Goal: Information Seeking & Learning: Check status

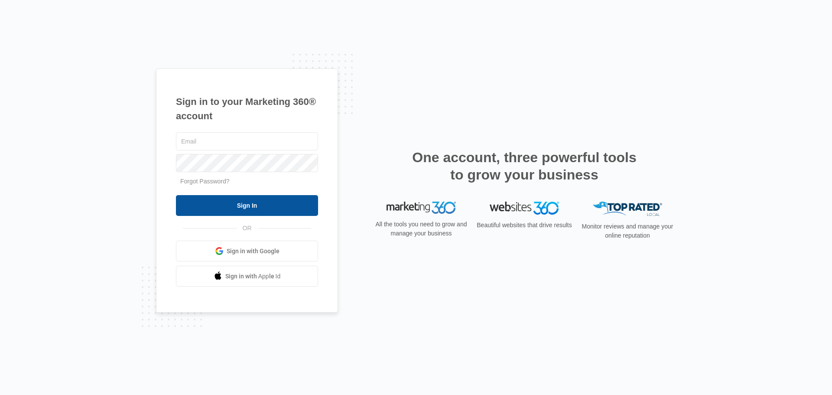
type input "[PERSON_NAME][EMAIL_ADDRESS][DOMAIN_NAME]"
click at [246, 210] on input "Sign In" at bounding box center [247, 205] width 142 height 21
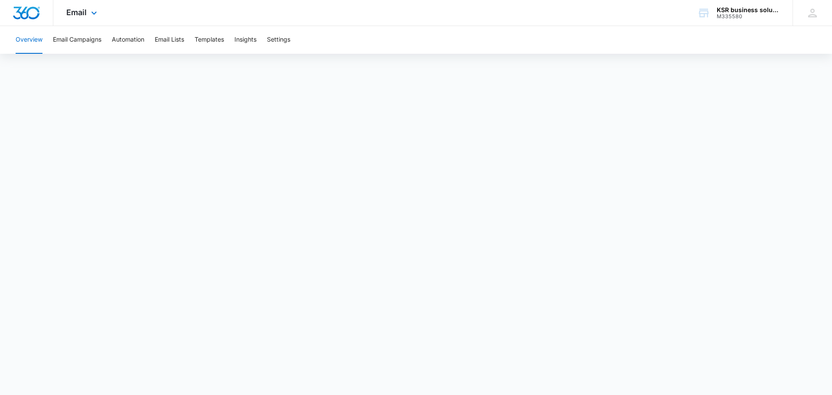
click at [69, 19] on div "Email Apps Reputation Forms CRM Email Social Payments POS Content Ads Intellige…" at bounding box center [82, 13] width 59 height 26
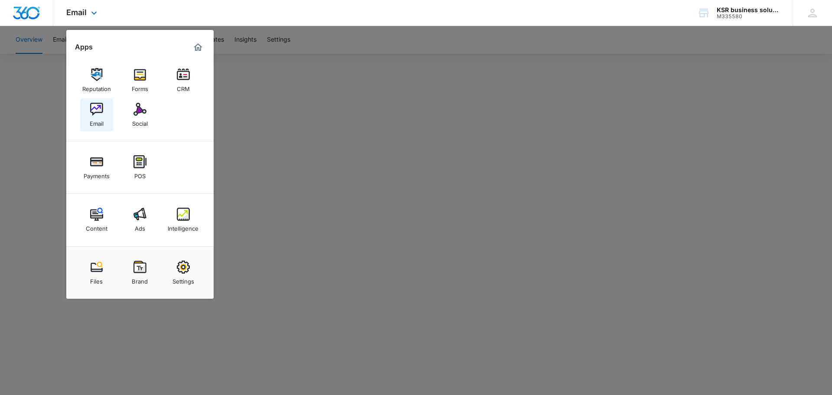
click at [98, 112] on img at bounding box center [96, 109] width 13 height 13
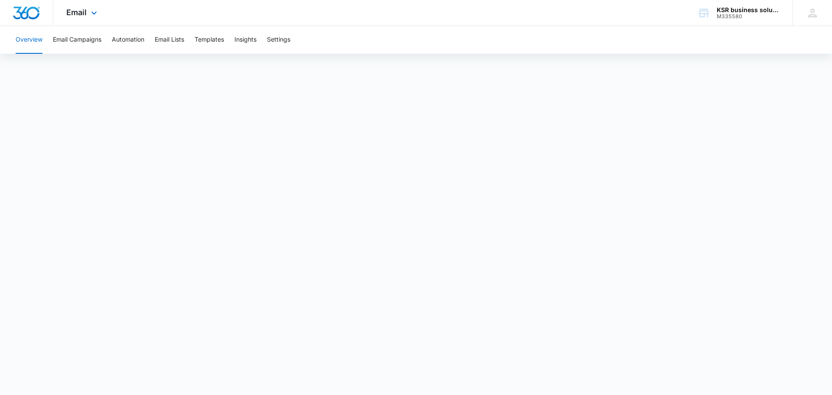
click at [80, 24] on div "Email Apps Reputation Forms CRM Email Social Payments POS Content Ads Intellige…" at bounding box center [82, 13] width 59 height 26
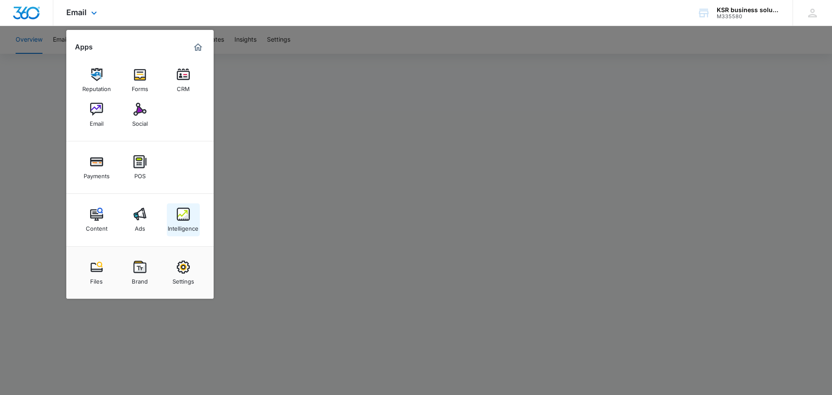
click at [186, 225] on div "Intelligence" at bounding box center [183, 226] width 31 height 11
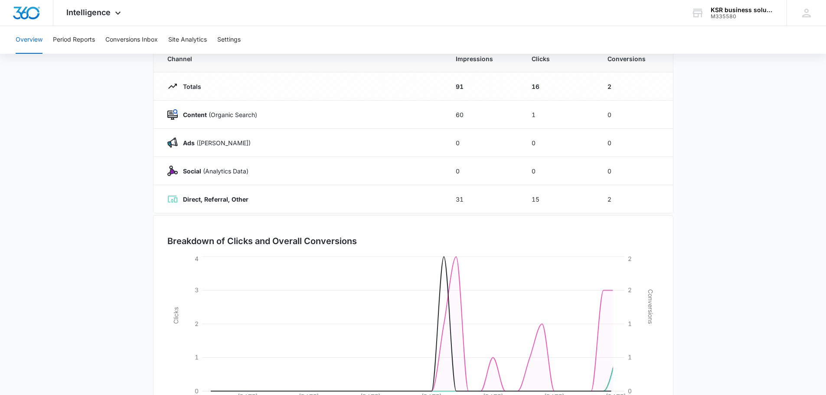
scroll to position [87, 0]
drag, startPoint x: 469, startPoint y: 115, endPoint x: 447, endPoint y: 116, distance: 21.7
click at [449, 115] on td "60" at bounding box center [483, 114] width 76 height 28
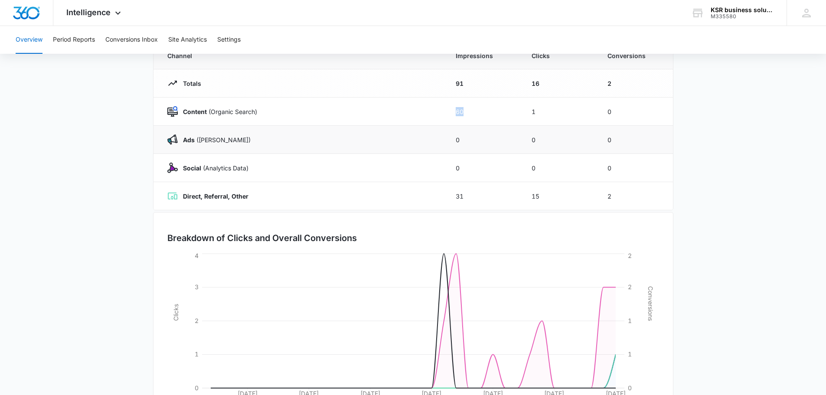
scroll to position [142, 0]
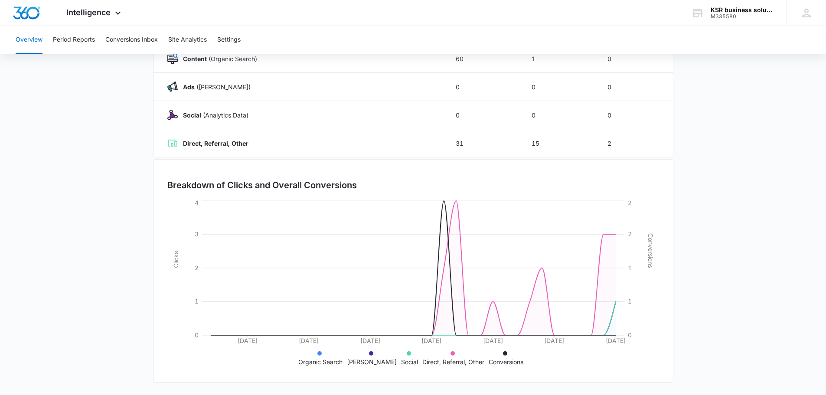
click at [739, 321] on main "Overview 08/01/2025 09/03/2025 Channel Impressions Clicks Conversions Totals 91…" at bounding box center [413, 167] width 826 height 455
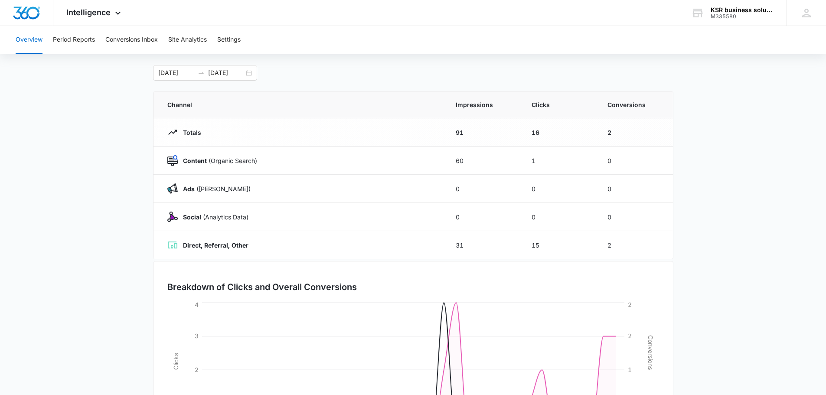
scroll to position [0, 0]
